Goal: Task Accomplishment & Management: Manage account settings

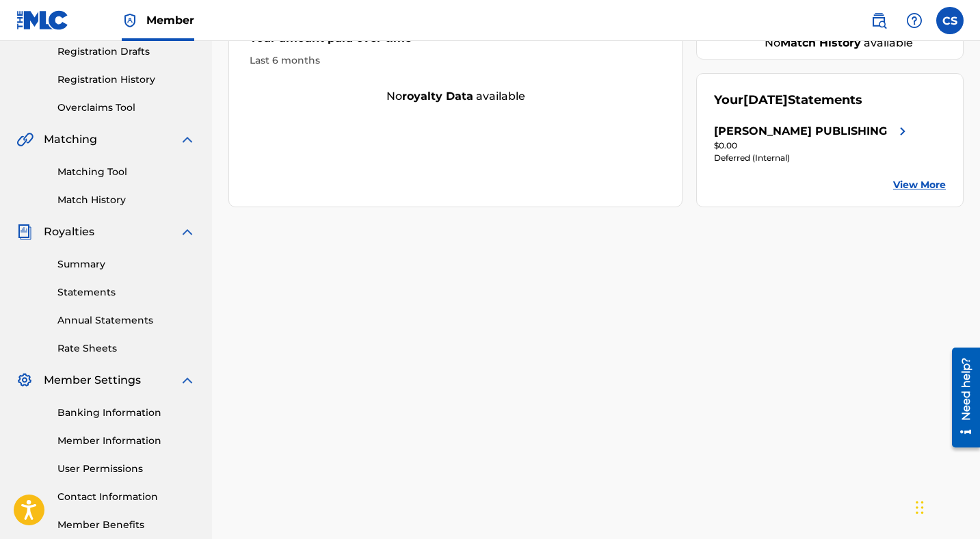
scroll to position [297, 0]
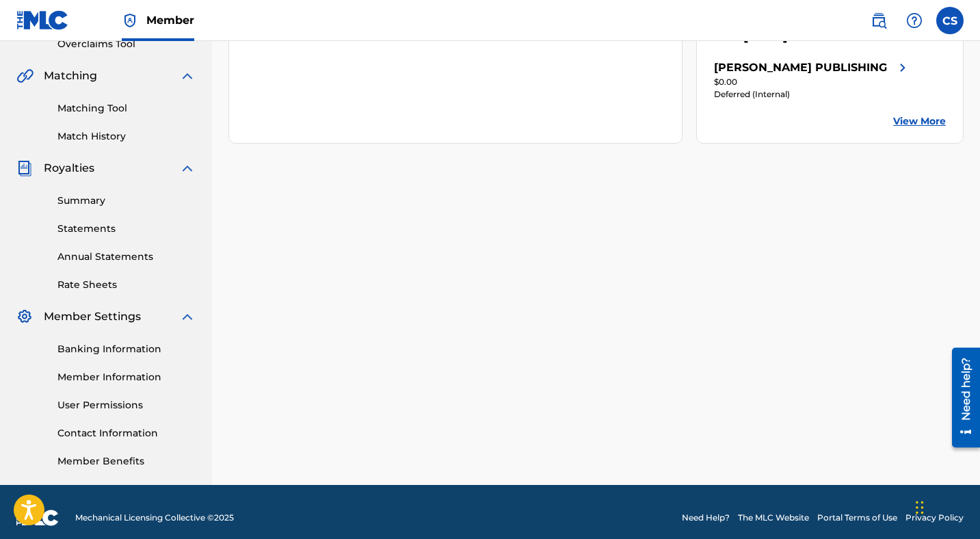
click at [128, 377] on link "Member Information" at bounding box center [126, 377] width 138 height 14
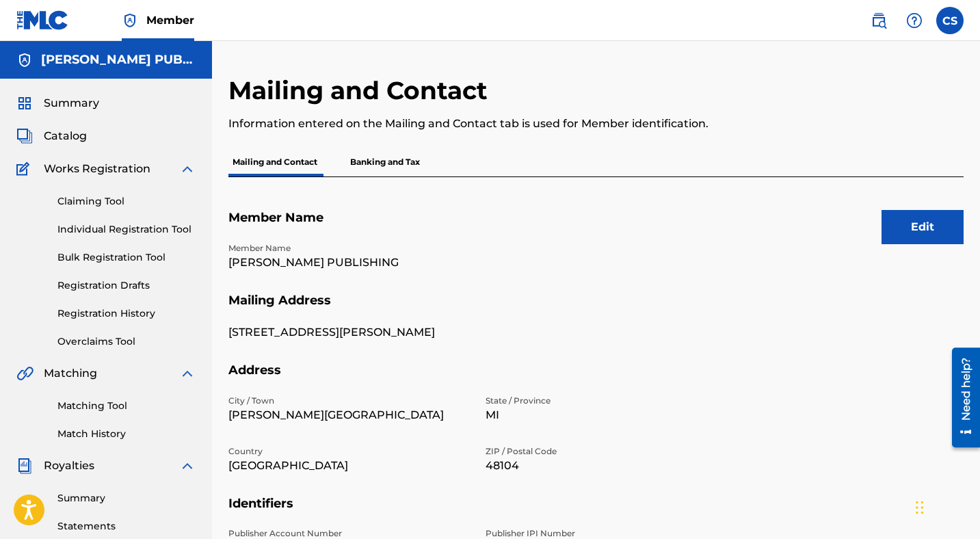
scroll to position [11, 0]
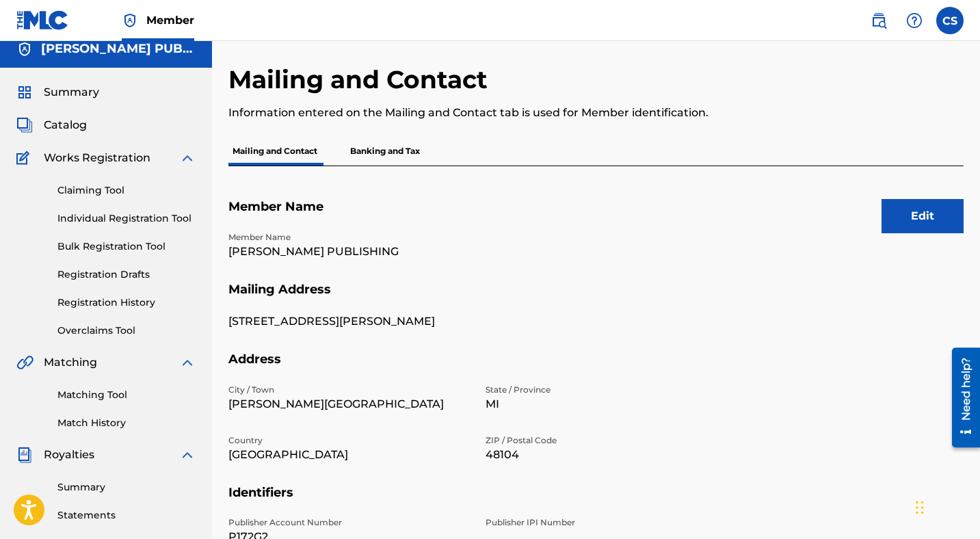
click at [896, 207] on button "Edit" at bounding box center [922, 216] width 82 height 34
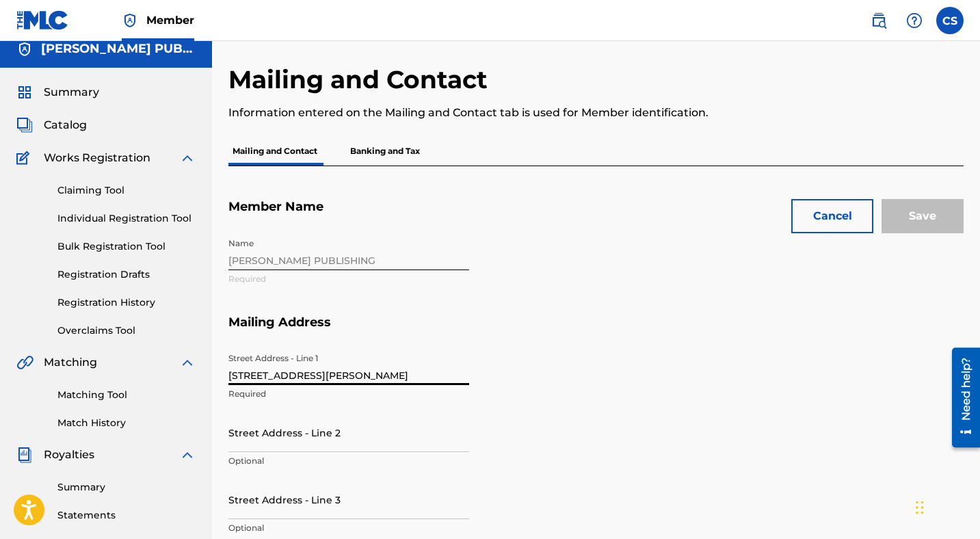
click at [319, 382] on input "[STREET_ADDRESS][PERSON_NAME]" at bounding box center [348, 365] width 241 height 39
type input "[GEOGRAPHIC_DATA][PERSON_NAME] Ct"
click at [307, 436] on input "Street Address - Line 2" at bounding box center [348, 432] width 241 height 39
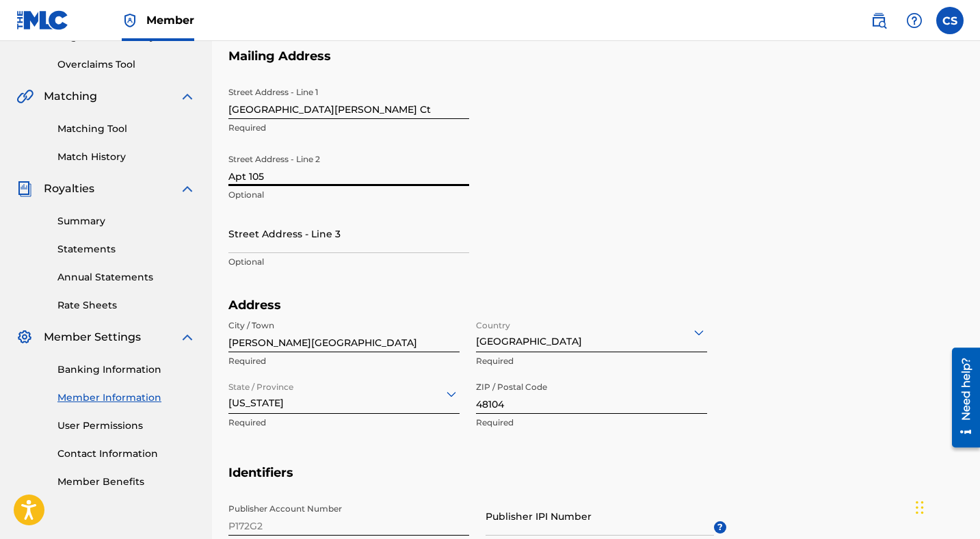
scroll to position [280, 0]
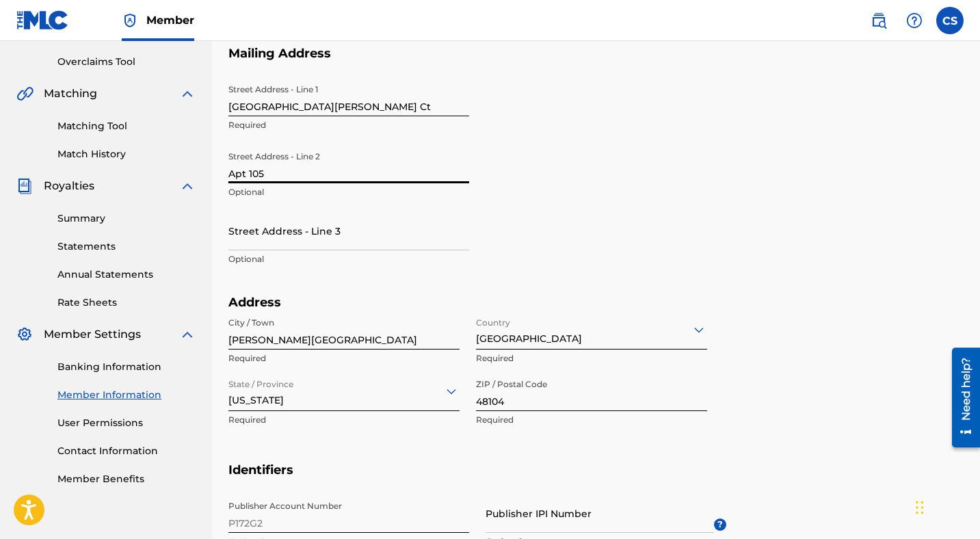
type input "Apt 105"
click at [503, 407] on input "48104" at bounding box center [591, 391] width 231 height 39
type input "48105"
click at [491, 438] on div "Address City / Town [PERSON_NAME][GEOGRAPHIC_DATA] Required Country [GEOGRAPHIC…" at bounding box center [477, 368] width 498 height 146
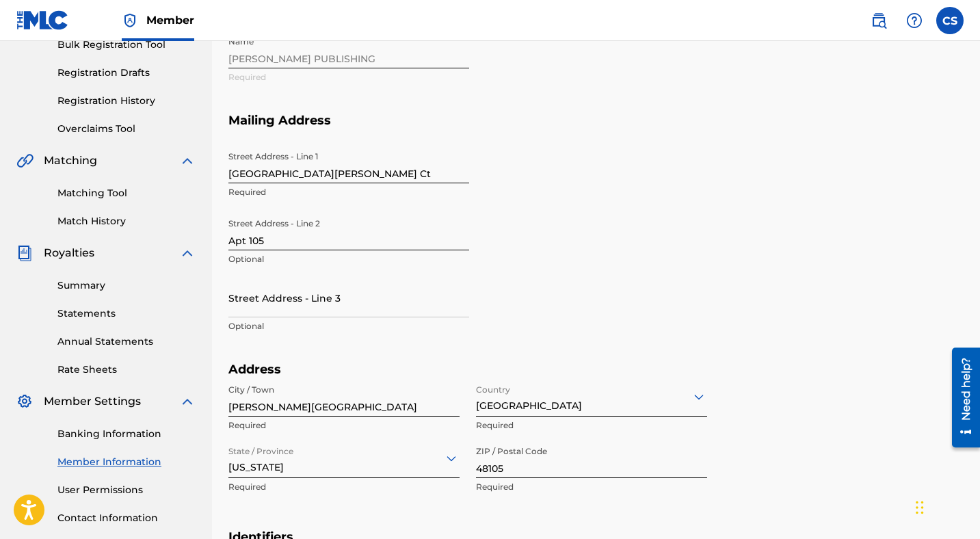
scroll to position [0, 0]
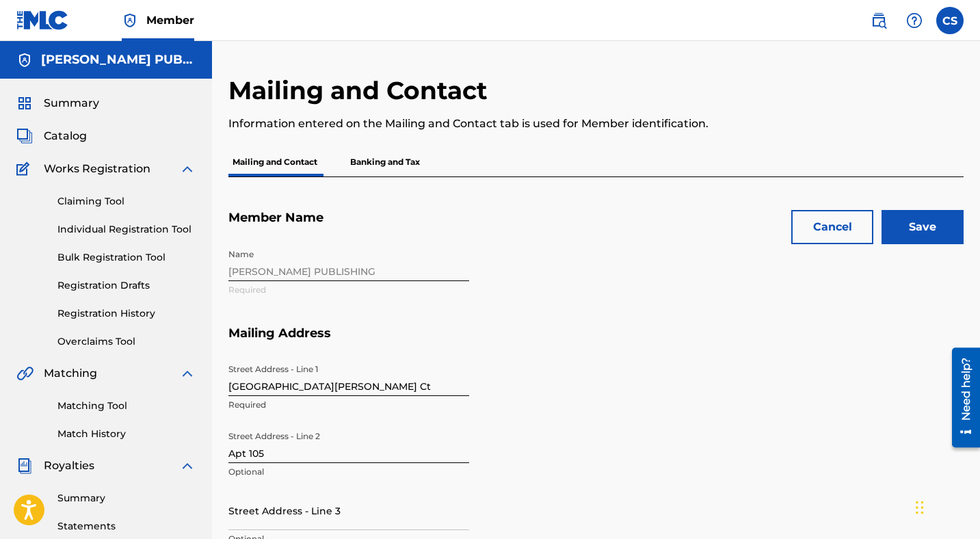
click at [916, 218] on input "Save" at bounding box center [922, 227] width 82 height 34
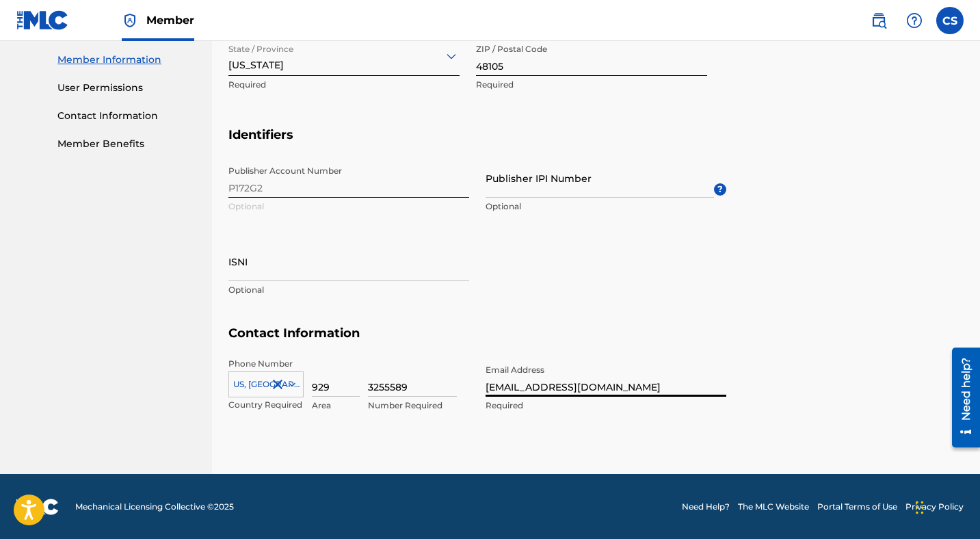
type input "[EMAIL_ADDRESS][DOMAIN_NAME]"
click at [517, 257] on div "Publisher Account Number P172G2 Optional Publisher IPI Number Optional ? ISNI O…" at bounding box center [477, 242] width 498 height 167
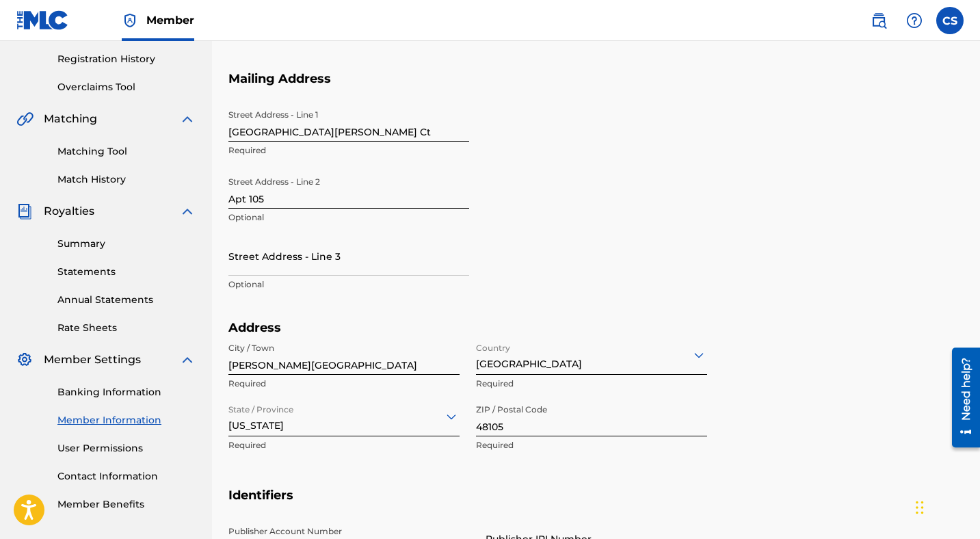
scroll to position [0, 0]
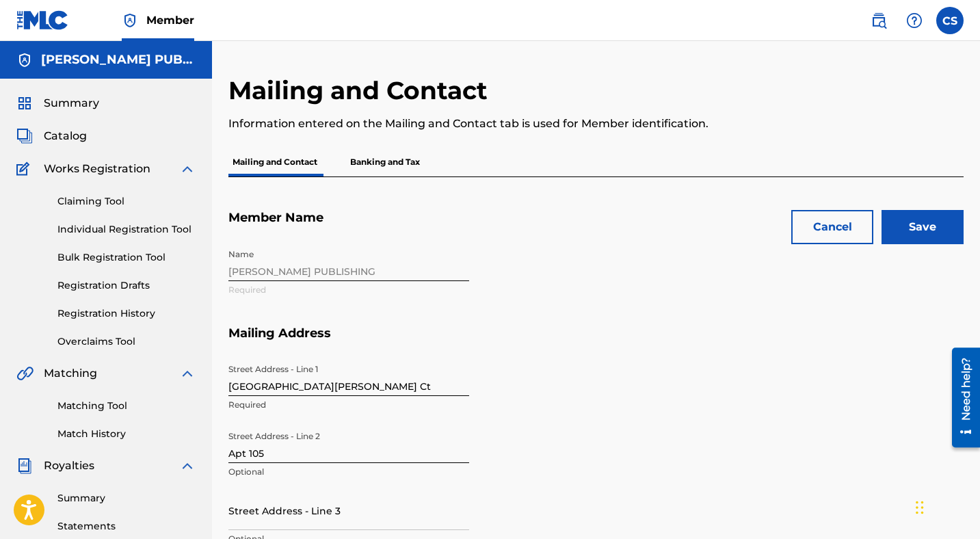
click at [954, 230] on input "Save" at bounding box center [922, 227] width 82 height 34
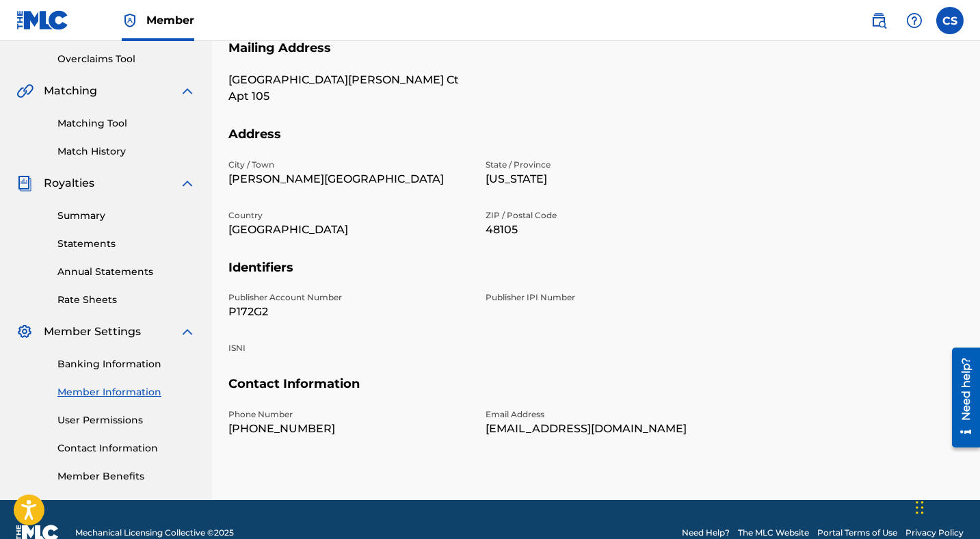
scroll to position [309, 0]
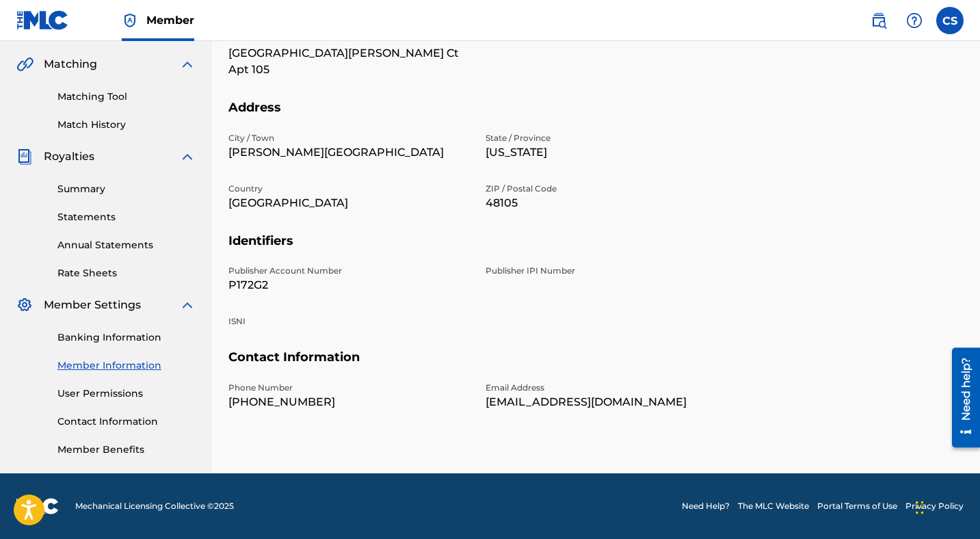
click at [120, 420] on link "Contact Information" at bounding box center [126, 421] width 138 height 14
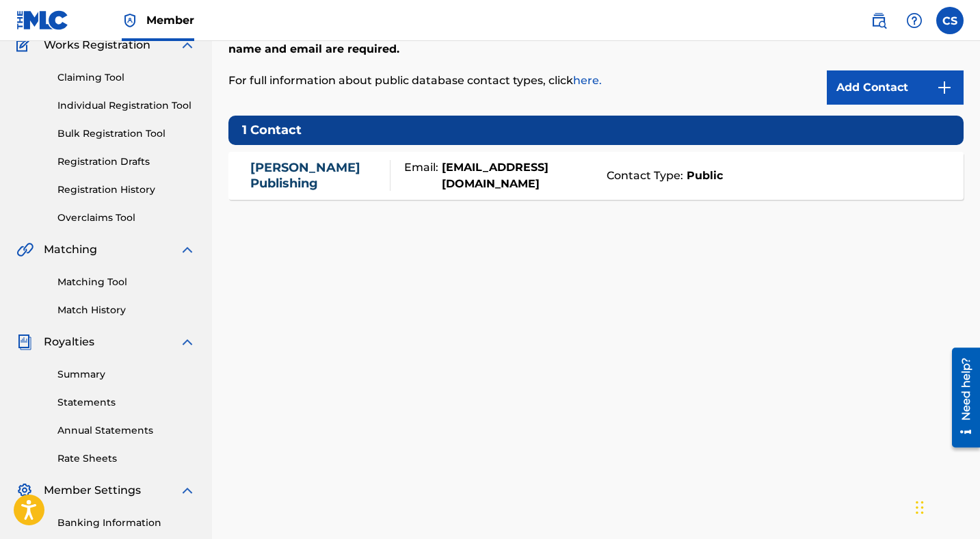
scroll to position [309, 0]
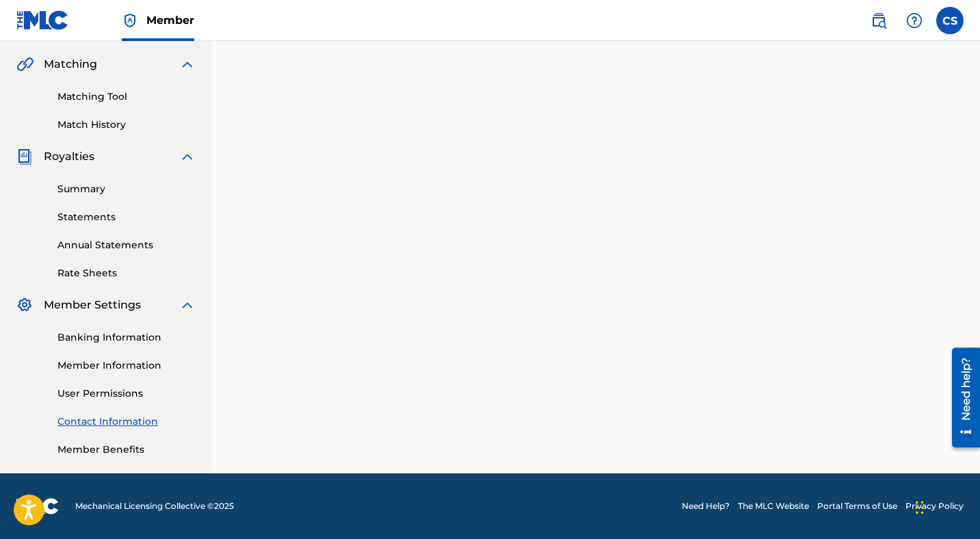
click at [124, 360] on link "Member Information" at bounding box center [126, 365] width 138 height 14
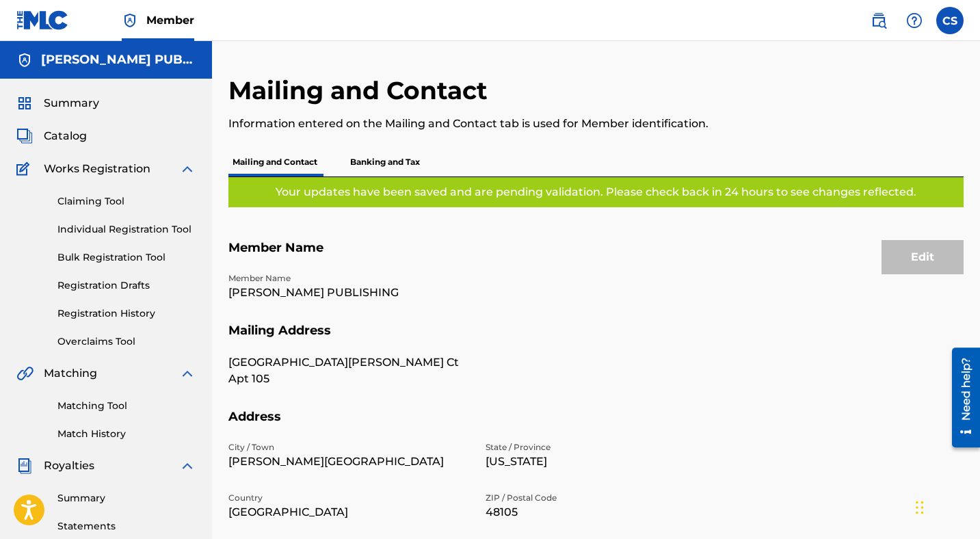
click at [920, 250] on div "Edit" at bounding box center [922, 257] width 82 height 34
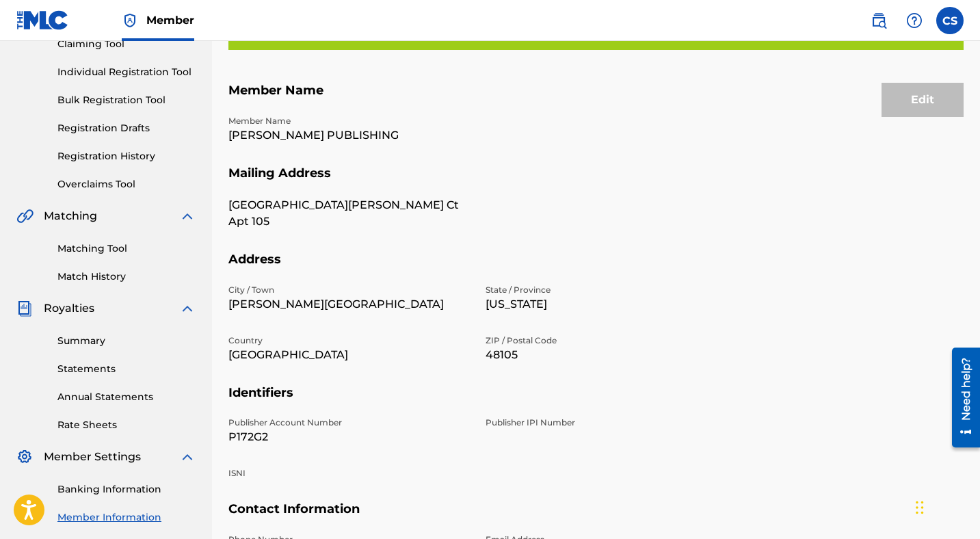
scroll to position [48, 0]
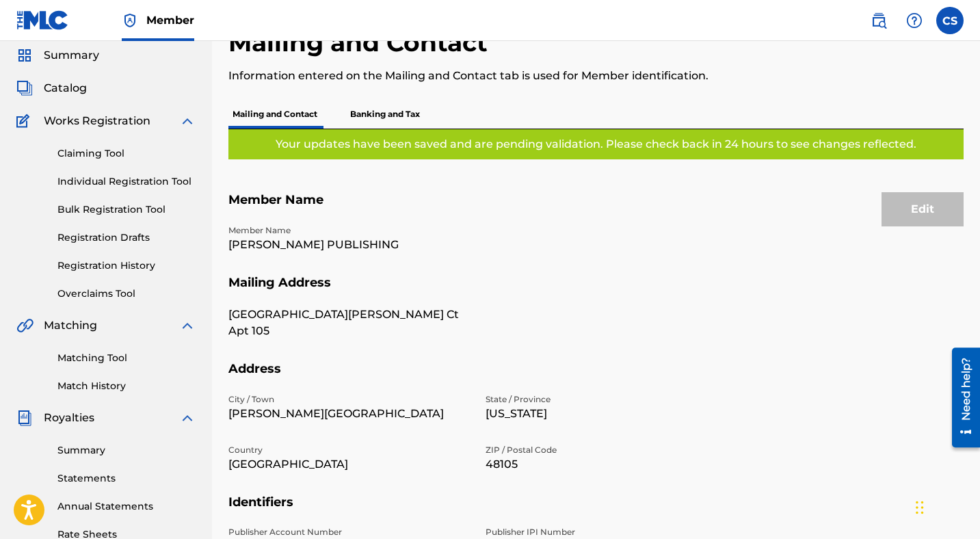
click at [927, 215] on div "Edit" at bounding box center [922, 209] width 82 height 34
click at [919, 211] on div "Edit" at bounding box center [922, 209] width 82 height 34
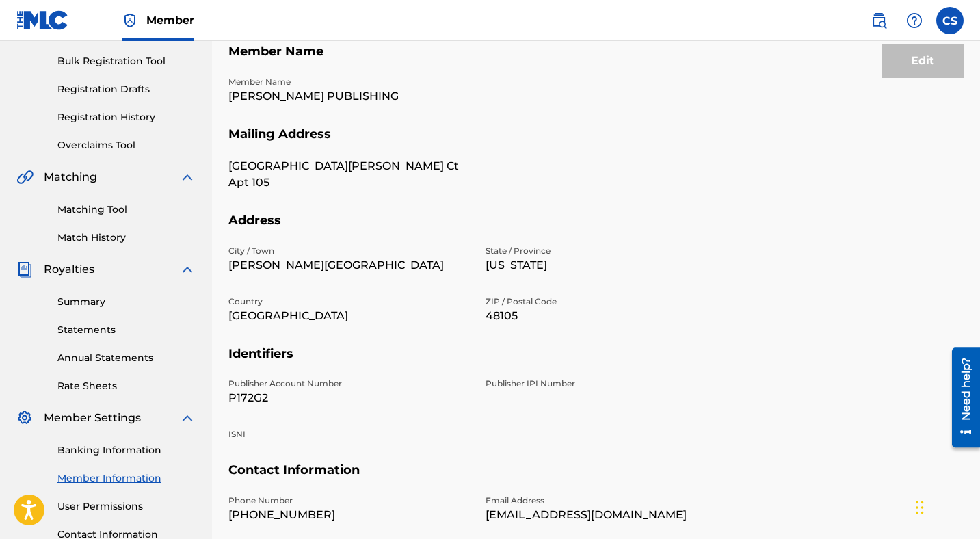
scroll to position [309, 0]
